Goal: Task Accomplishment & Management: Manage account settings

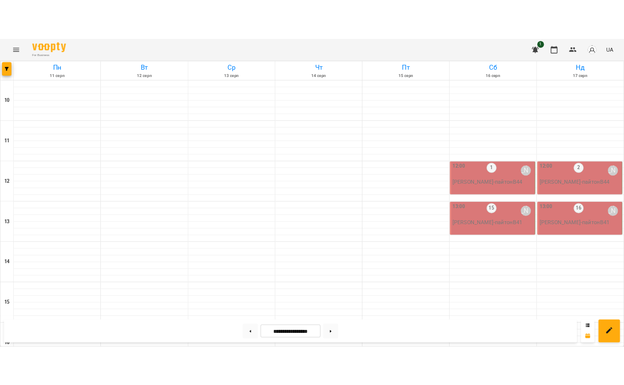
scroll to position [419, 0]
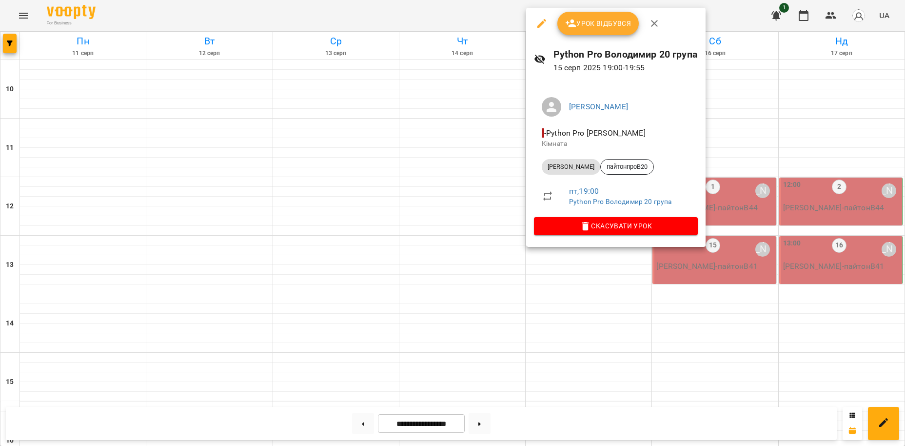
click at [599, 24] on span "Урок відбувся" at bounding box center [598, 24] width 66 height 12
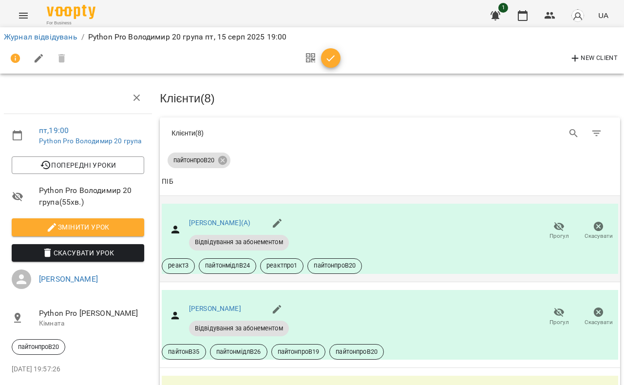
scroll to position [333, 0]
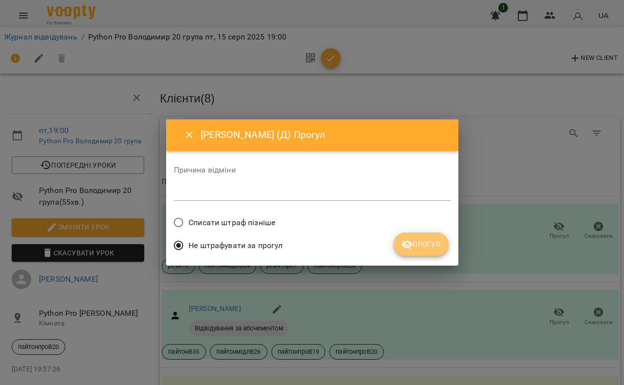
click at [427, 245] on span "Прогул" at bounding box center [421, 244] width 39 height 12
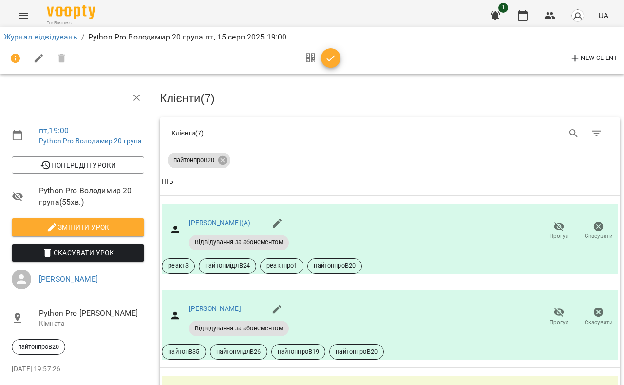
scroll to position [445, 0]
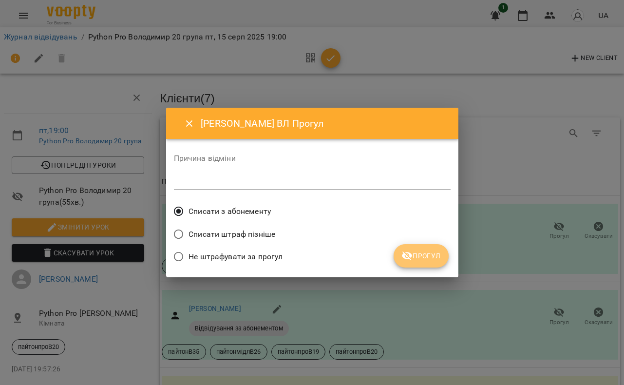
click at [420, 253] on span "Прогул" at bounding box center [421, 256] width 39 height 12
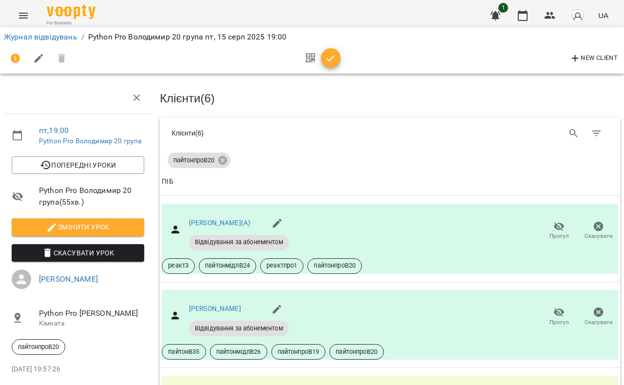
scroll to position [500, 0]
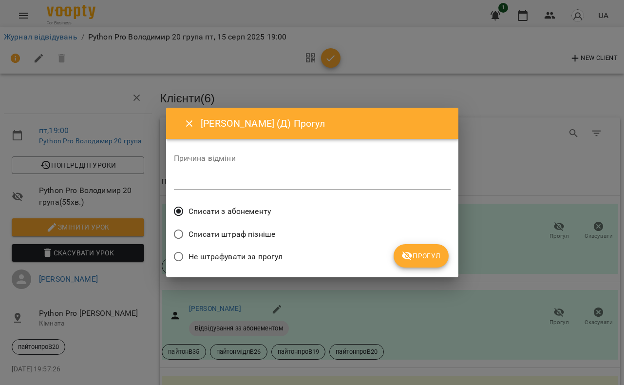
click at [427, 256] on span "Прогул" at bounding box center [421, 256] width 39 height 12
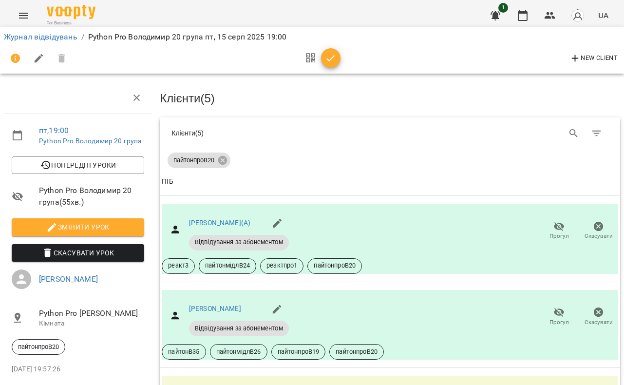
scroll to position [536, 0]
click at [48, 36] on link "Журнал відвідувань" at bounding box center [41, 36] width 74 height 9
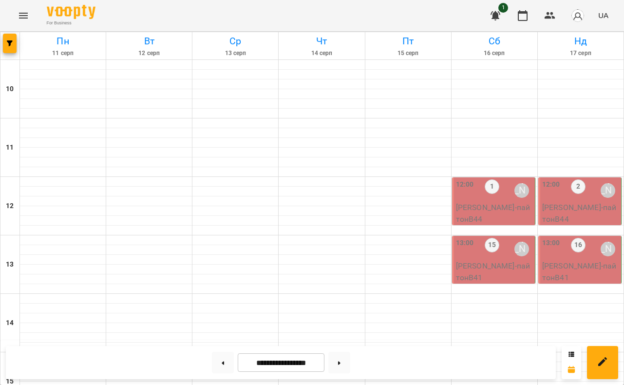
scroll to position [445, 0]
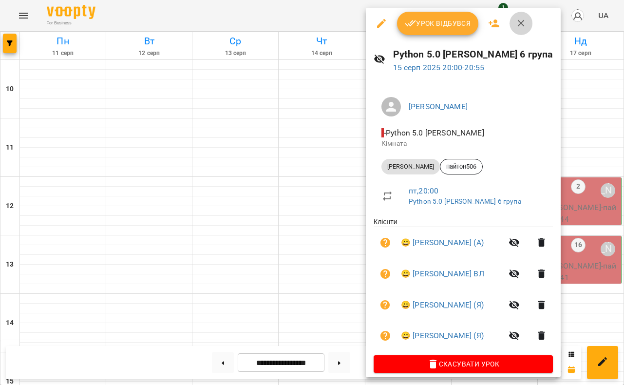
click at [524, 20] on icon "button" at bounding box center [521, 23] width 7 height 7
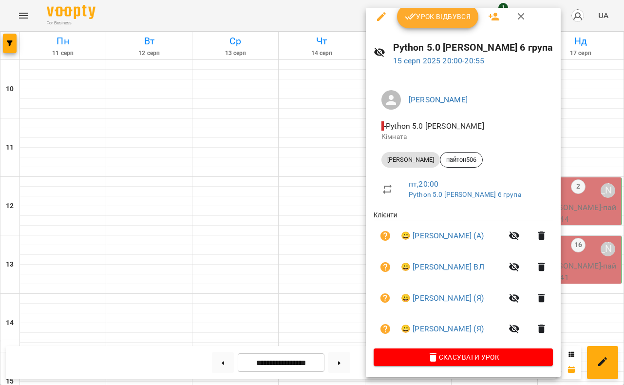
scroll to position [9, 0]
click at [523, 14] on icon "button" at bounding box center [522, 16] width 12 height 12
